Goal: Information Seeking & Learning: Find specific fact

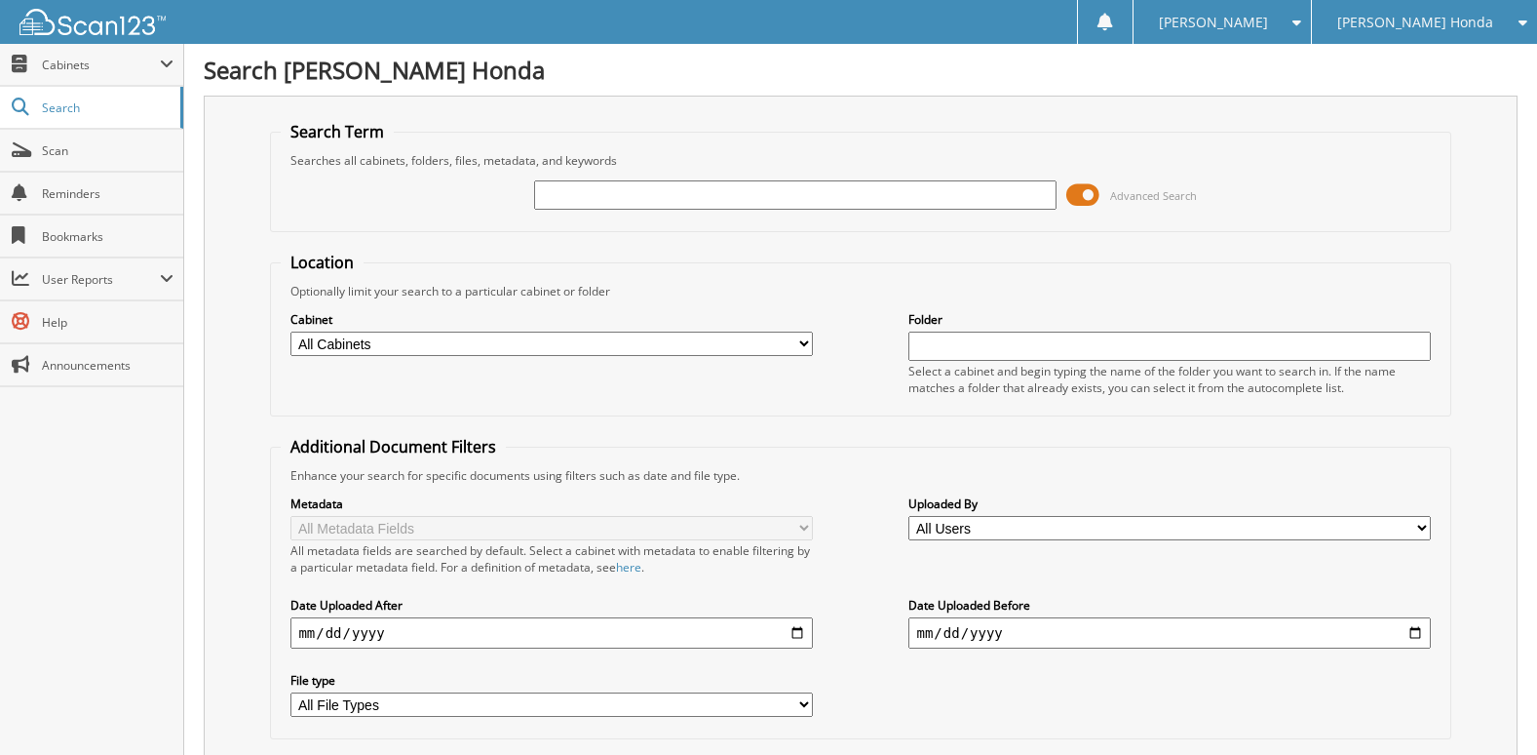
click at [620, 204] on input "text" at bounding box center [795, 194] width 522 height 29
type input "462610"
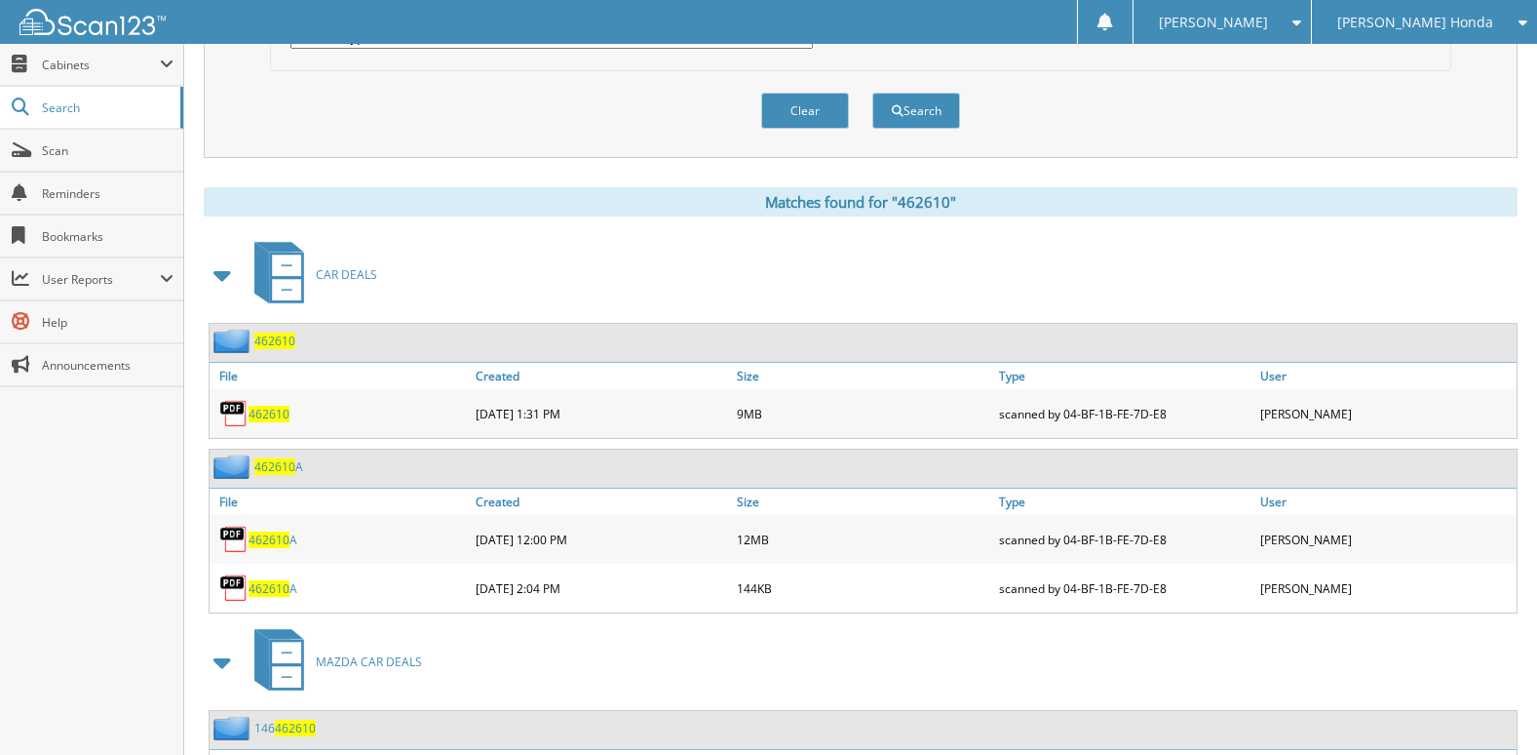
scroll to position [682, 0]
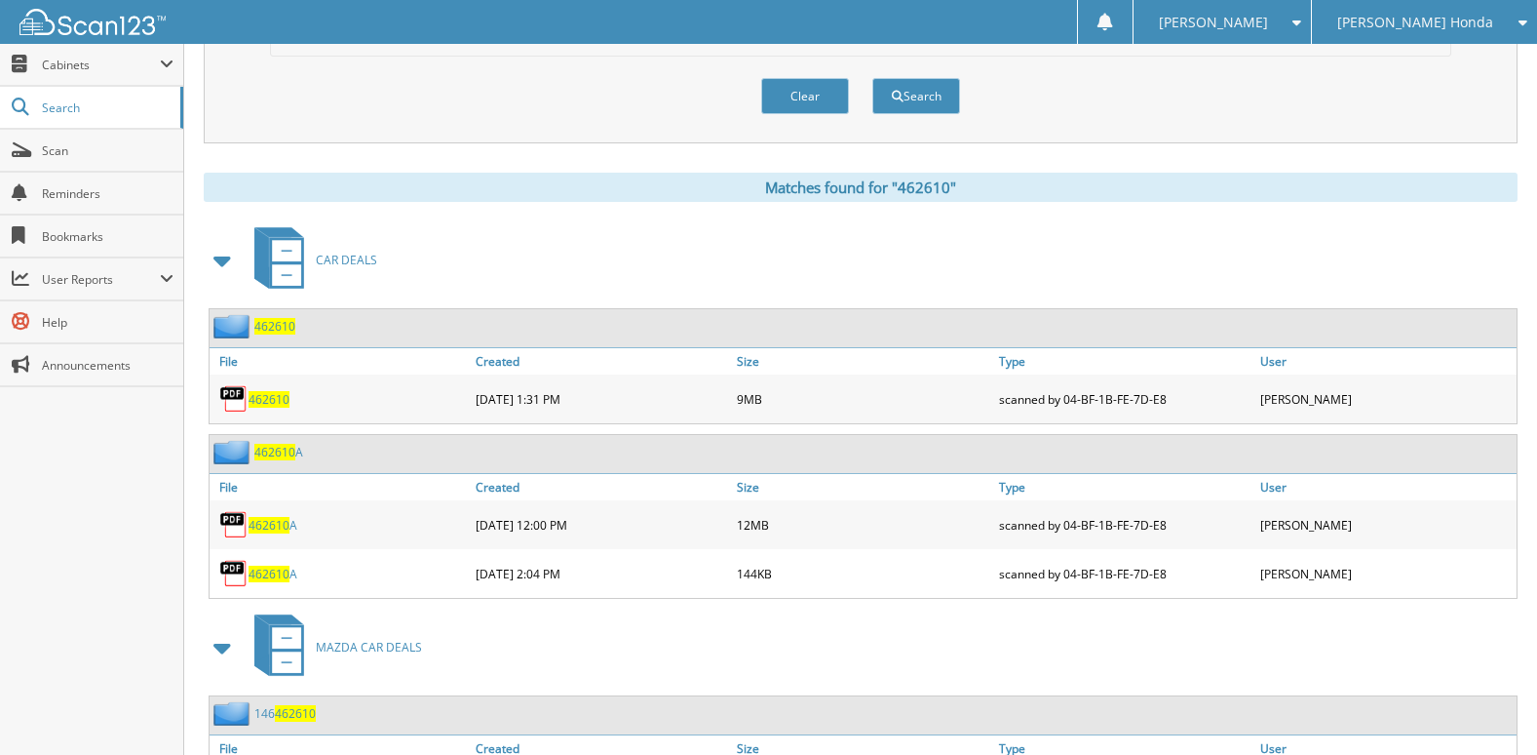
click at [267, 579] on span "462610" at bounding box center [269, 573] width 41 height 17
click at [269, 523] on span "462610" at bounding box center [269, 525] width 41 height 17
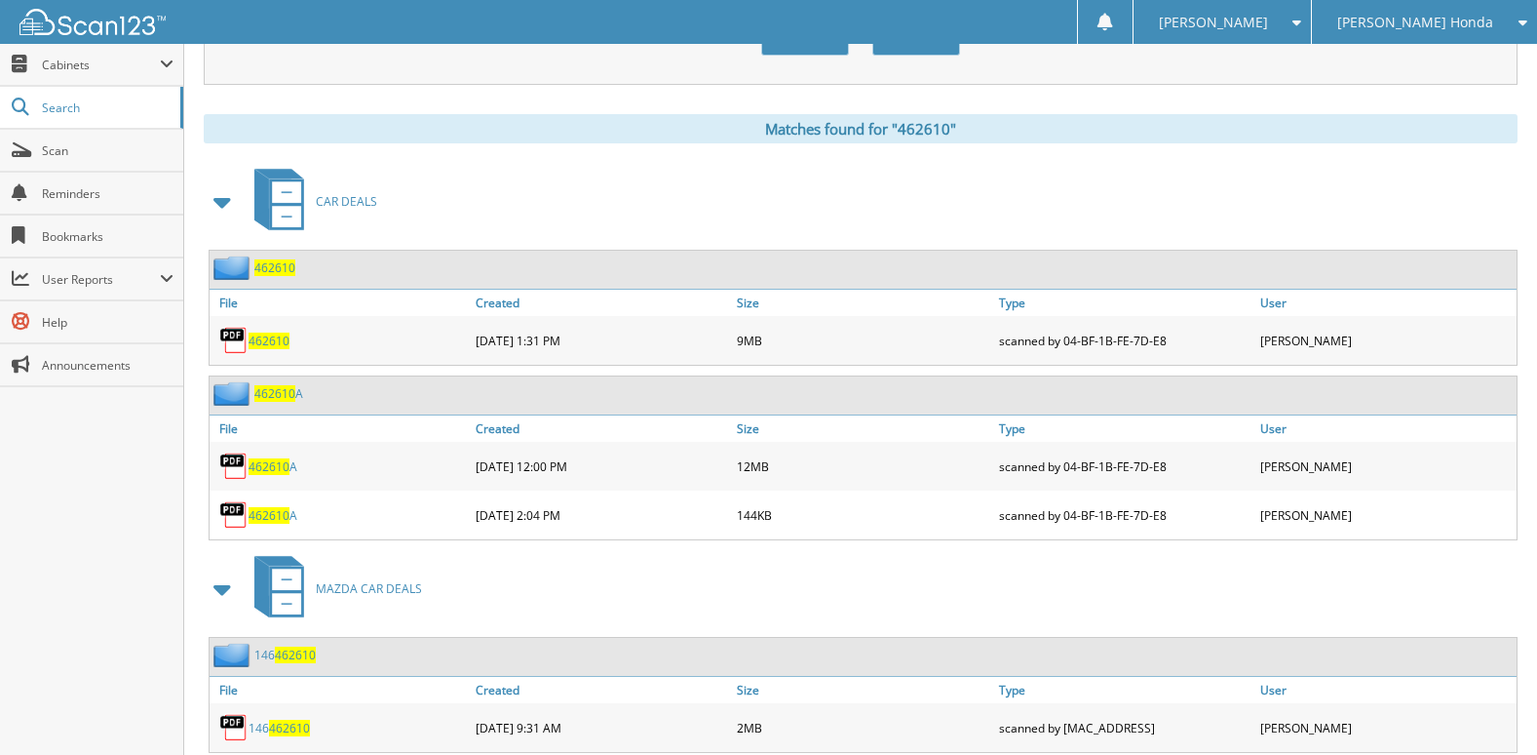
scroll to position [798, 0]
